Goal: Task Accomplishment & Management: Use online tool/utility

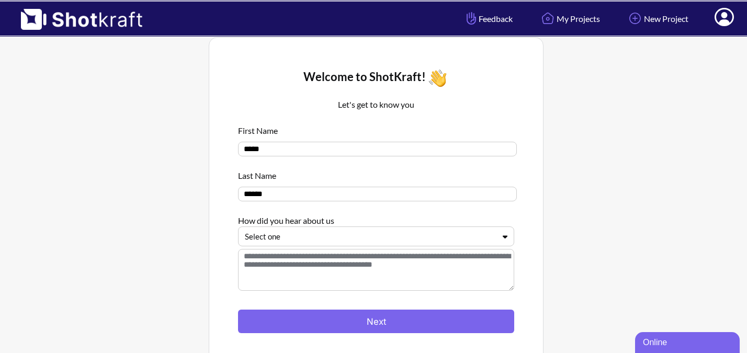
click at [302, 235] on div at bounding box center [370, 237] width 250 height 12
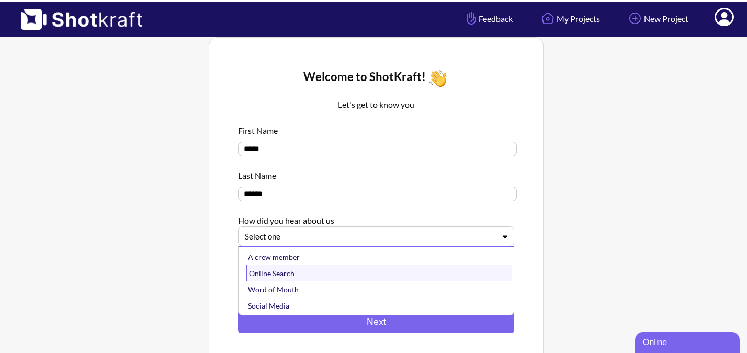
click at [296, 274] on div "Online Search" at bounding box center [379, 273] width 266 height 16
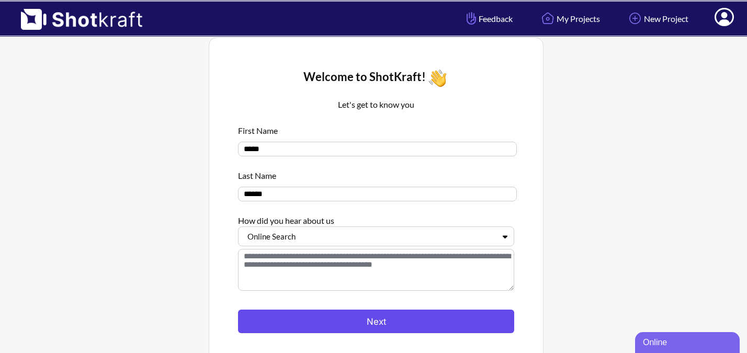
click at [302, 313] on button "Next" at bounding box center [376, 322] width 276 height 24
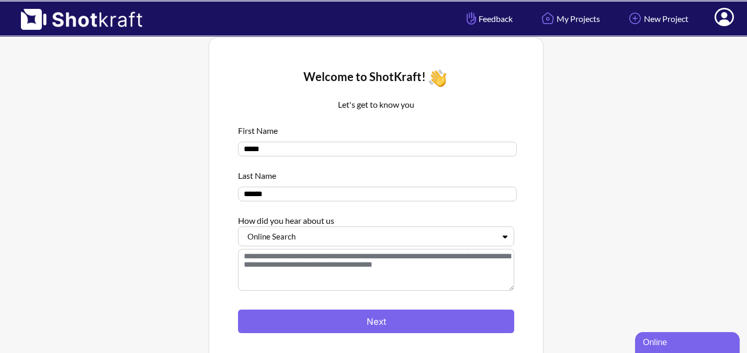
scroll to position [32, 0]
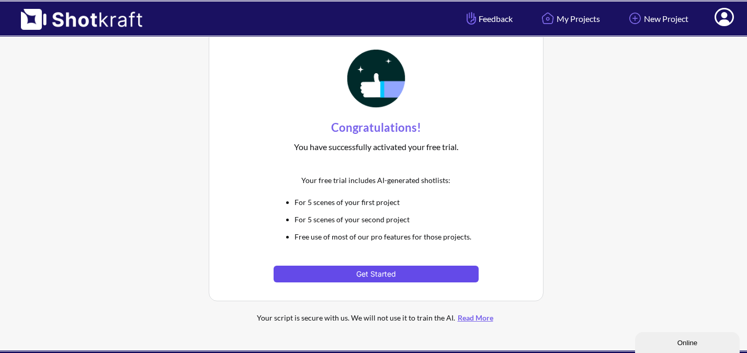
click at [364, 273] on button "Get Started" at bounding box center [376, 274] width 205 height 17
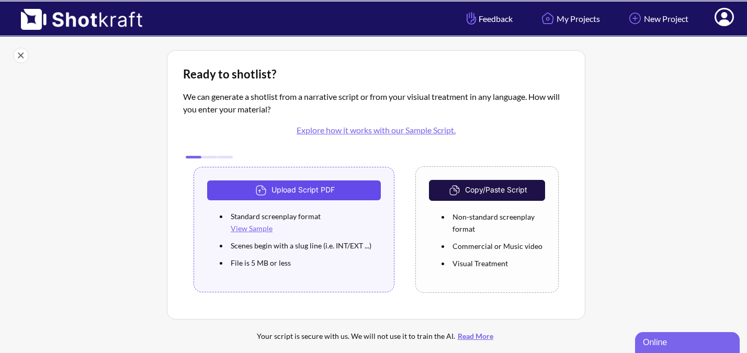
click at [338, 187] on button "Upload Script PDF" at bounding box center [294, 190] width 174 height 20
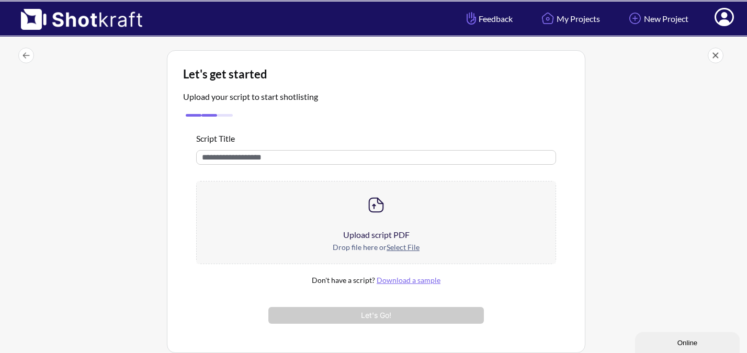
click at [360, 211] on div at bounding box center [376, 205] width 359 height 47
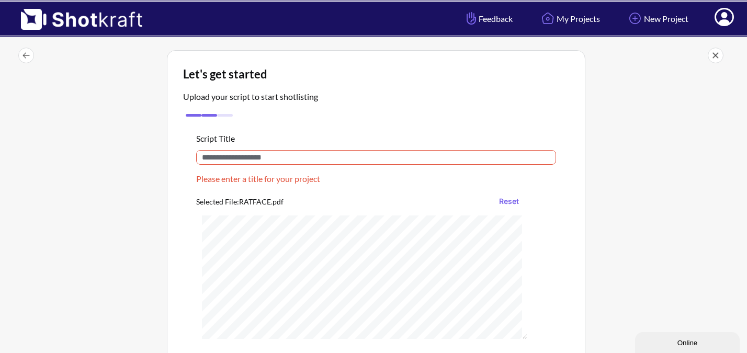
click at [318, 164] on input "text" at bounding box center [376, 157] width 360 height 15
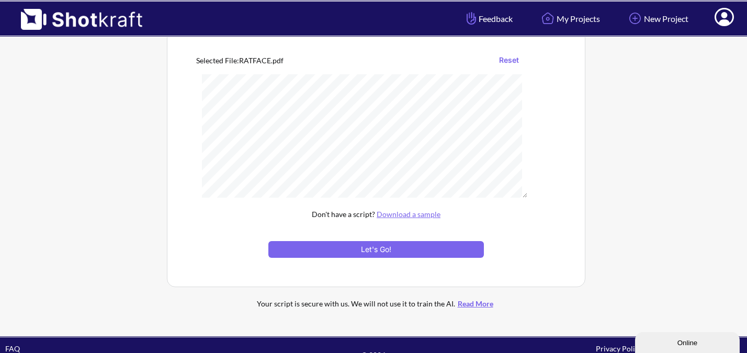
scroll to position [151, 0]
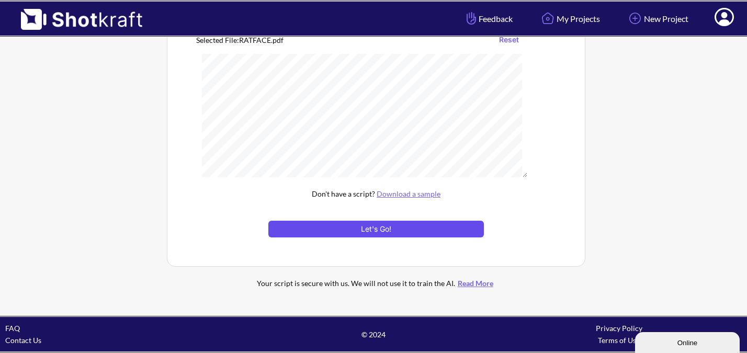
type input "*******"
click at [362, 233] on button "Let's Go!" at bounding box center [376, 229] width 216 height 17
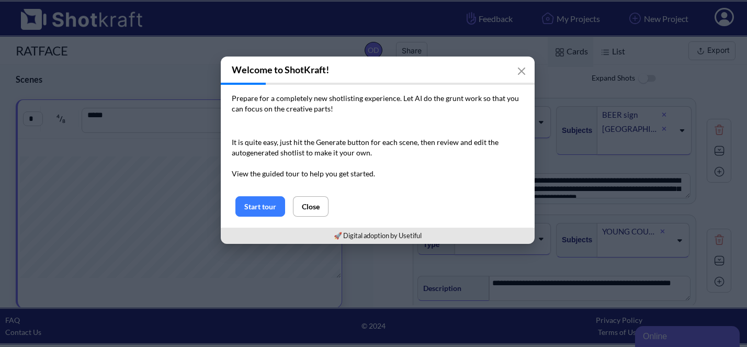
click at [251, 194] on div "Prepare for a completely new shotlisting experience. Let AI do the grunt work s…" at bounding box center [378, 140] width 314 height 111
click at [521, 65] on button "button" at bounding box center [521, 71] width 21 height 21
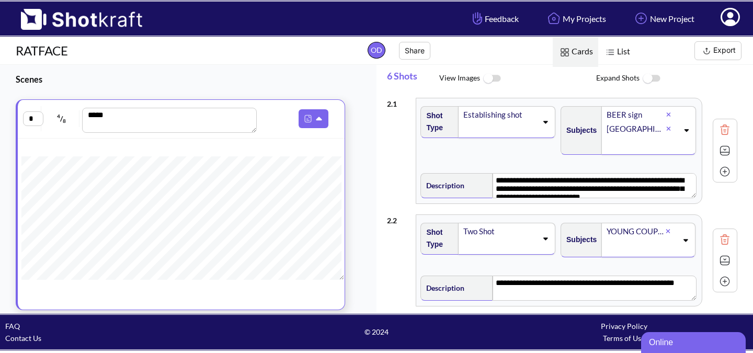
click at [488, 78] on img at bounding box center [492, 78] width 24 height 22
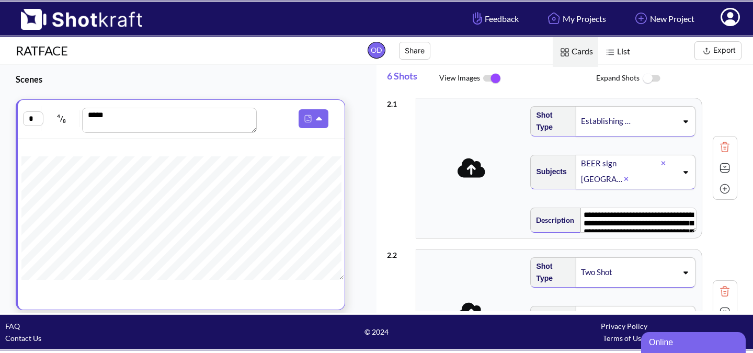
click at [488, 78] on img at bounding box center [492, 78] width 24 height 22
